Goal: Obtain resource: Download file/media

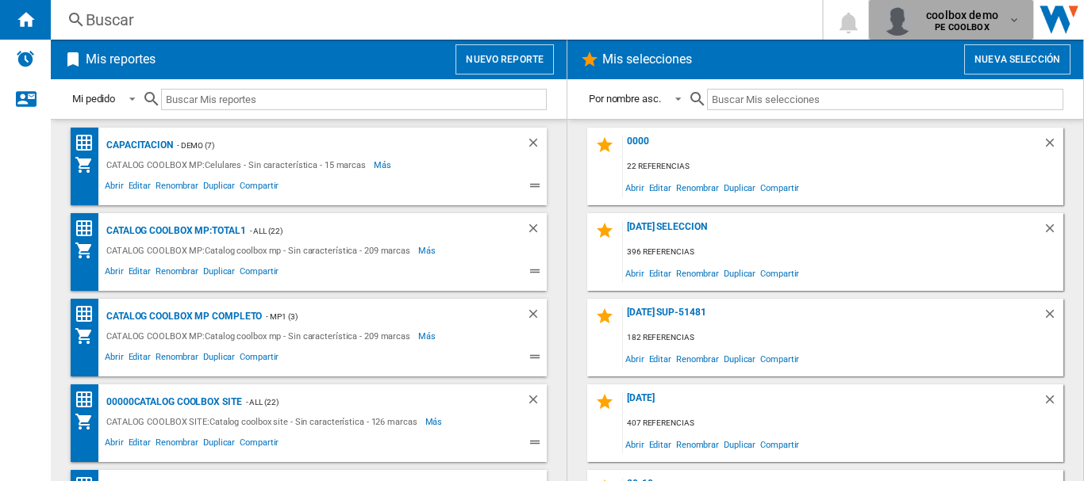
click at [976, 27] on b "PE COOLBOX" at bounding box center [961, 27] width 54 height 10
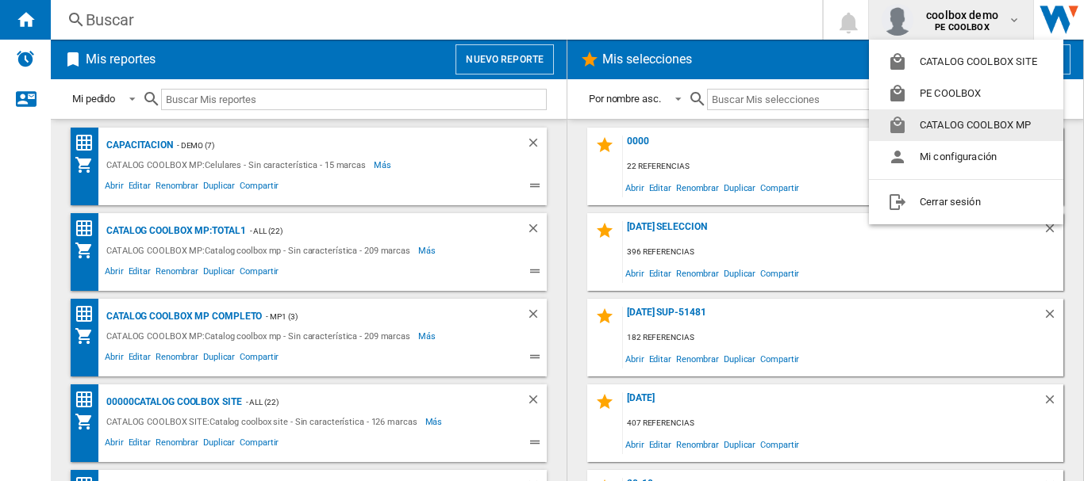
click at [955, 128] on button "CATALOG COOLBOX MP" at bounding box center [966, 125] width 194 height 32
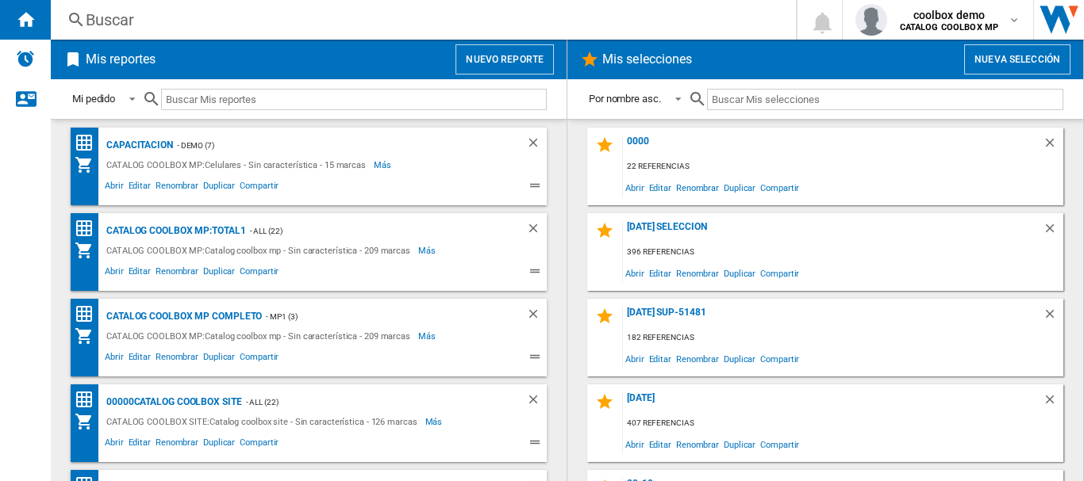
click at [486, 51] on button "Nuevo reporte" at bounding box center [504, 59] width 98 height 30
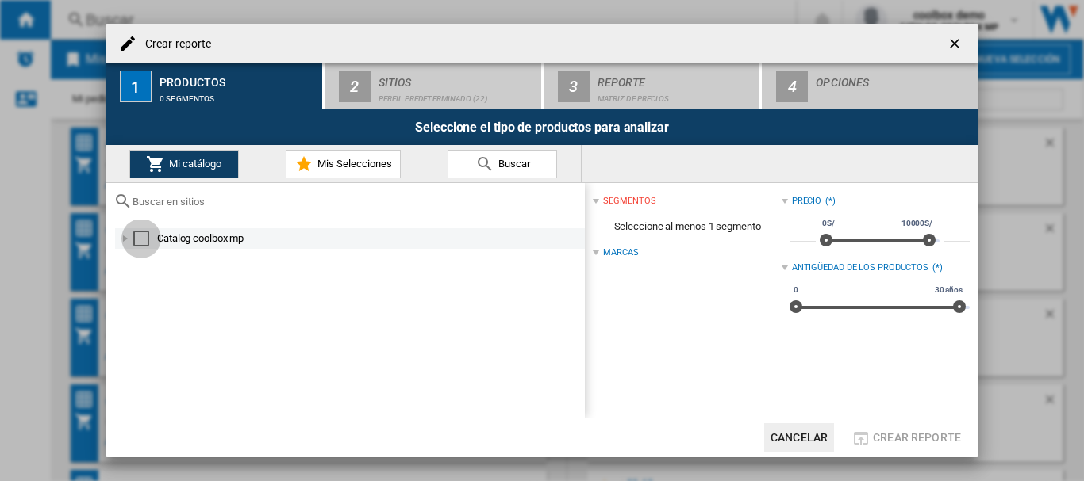
click at [134, 236] on div "Select" at bounding box center [141, 239] width 16 height 16
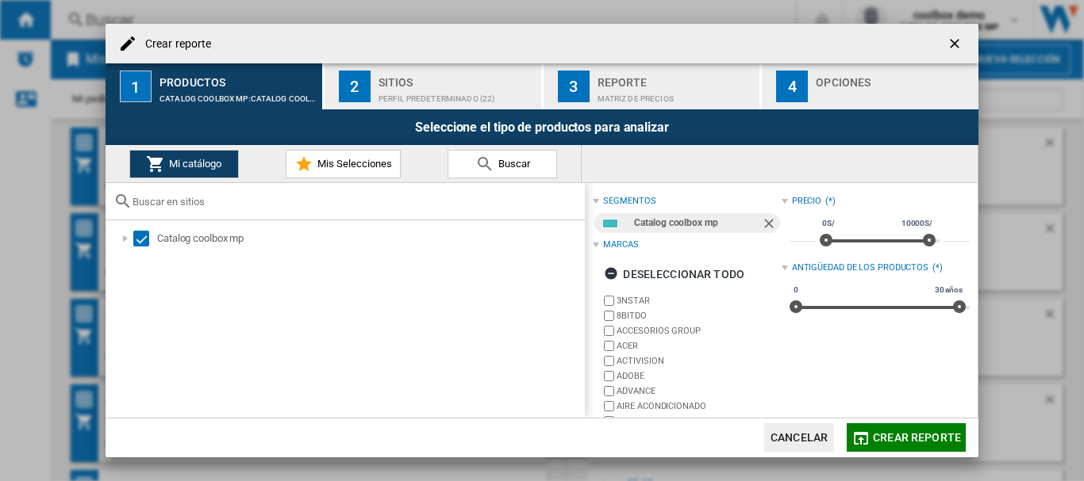
click at [383, 63] on div "Crear reporte" at bounding box center [541, 44] width 873 height 40
click at [398, 81] on div "Sitios" at bounding box center [456, 78] width 156 height 17
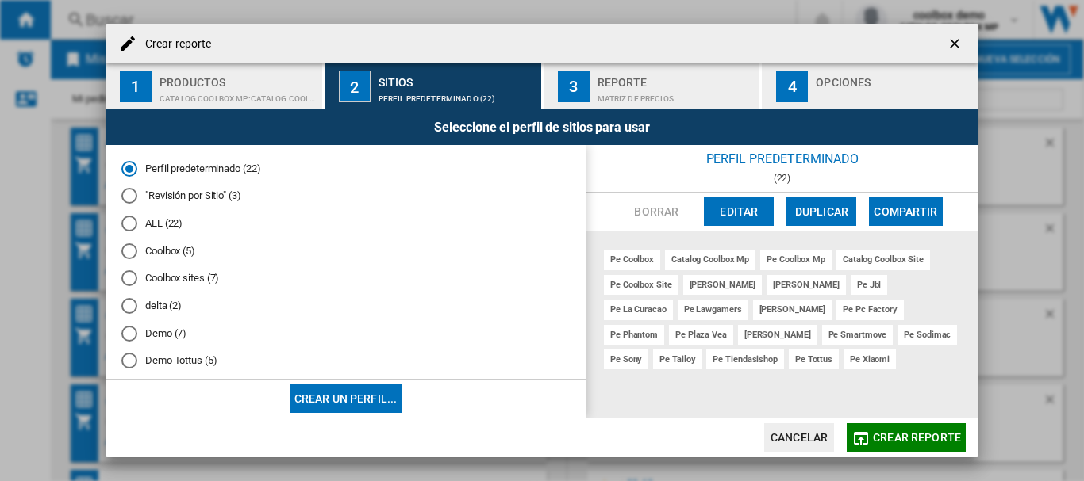
click at [163, 219] on md-radio-button "ALL (22)" at bounding box center [345, 224] width 448 height 15
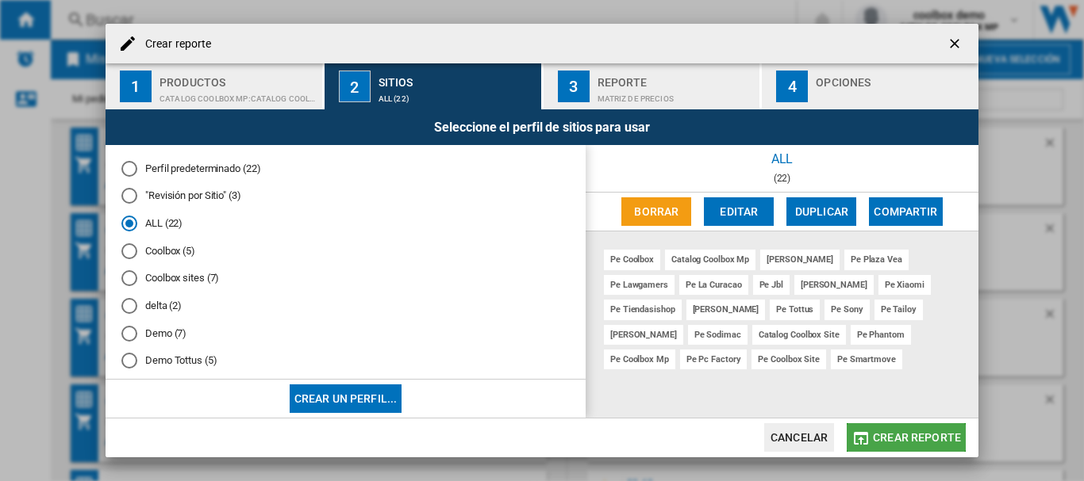
click at [896, 442] on span "Crear reporte" at bounding box center [917, 437] width 88 height 13
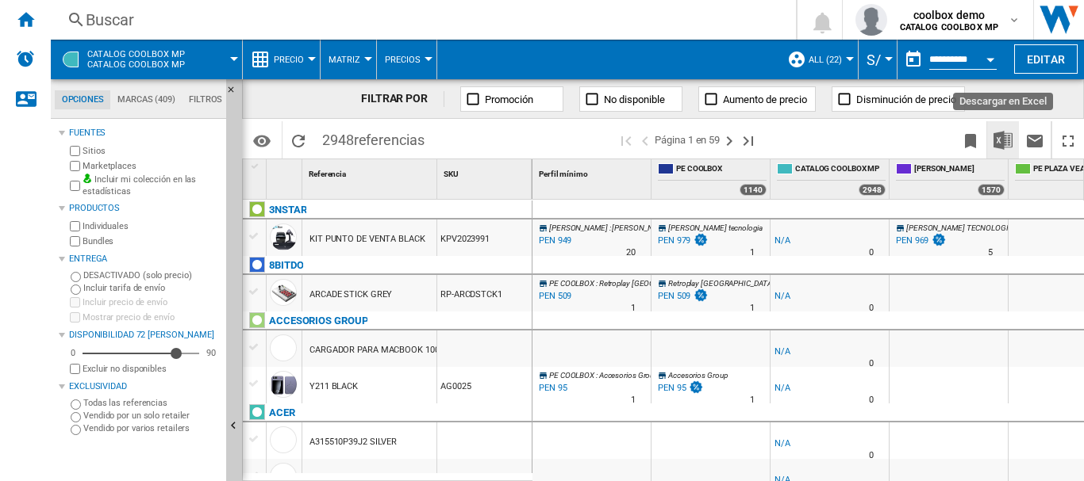
click at [1005, 136] on img "Descargar en Excel" at bounding box center [1002, 140] width 19 height 19
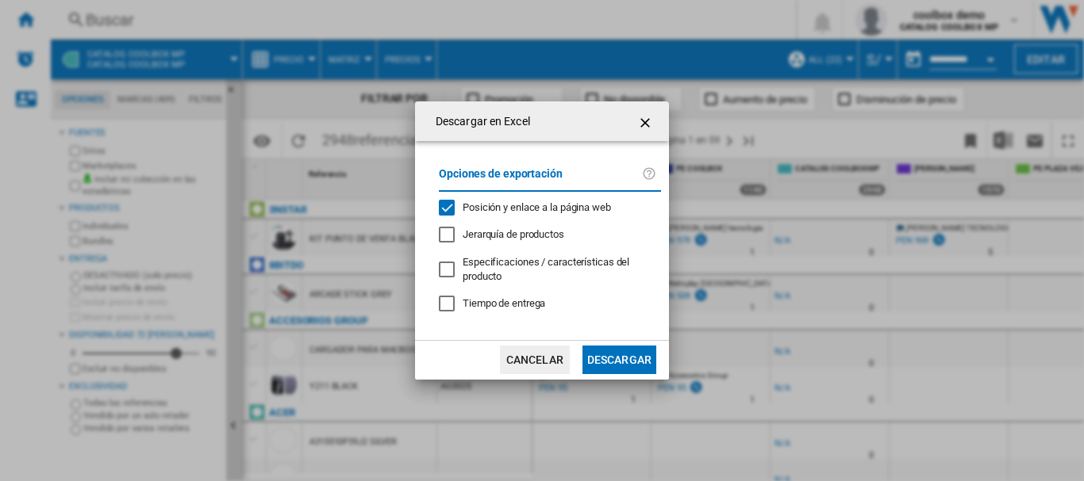
click at [552, 198] on div "Opciones de exportación Posición y enlace a la página web Jerarquía de producto…" at bounding box center [550, 240] width 238 height 167
click at [555, 207] on span "Posición y enlace a la página web" at bounding box center [536, 207] width 148 height 12
click at [604, 350] on button "Descargar" at bounding box center [619, 360] width 74 height 29
